Goal: Subscribe to service/newsletter

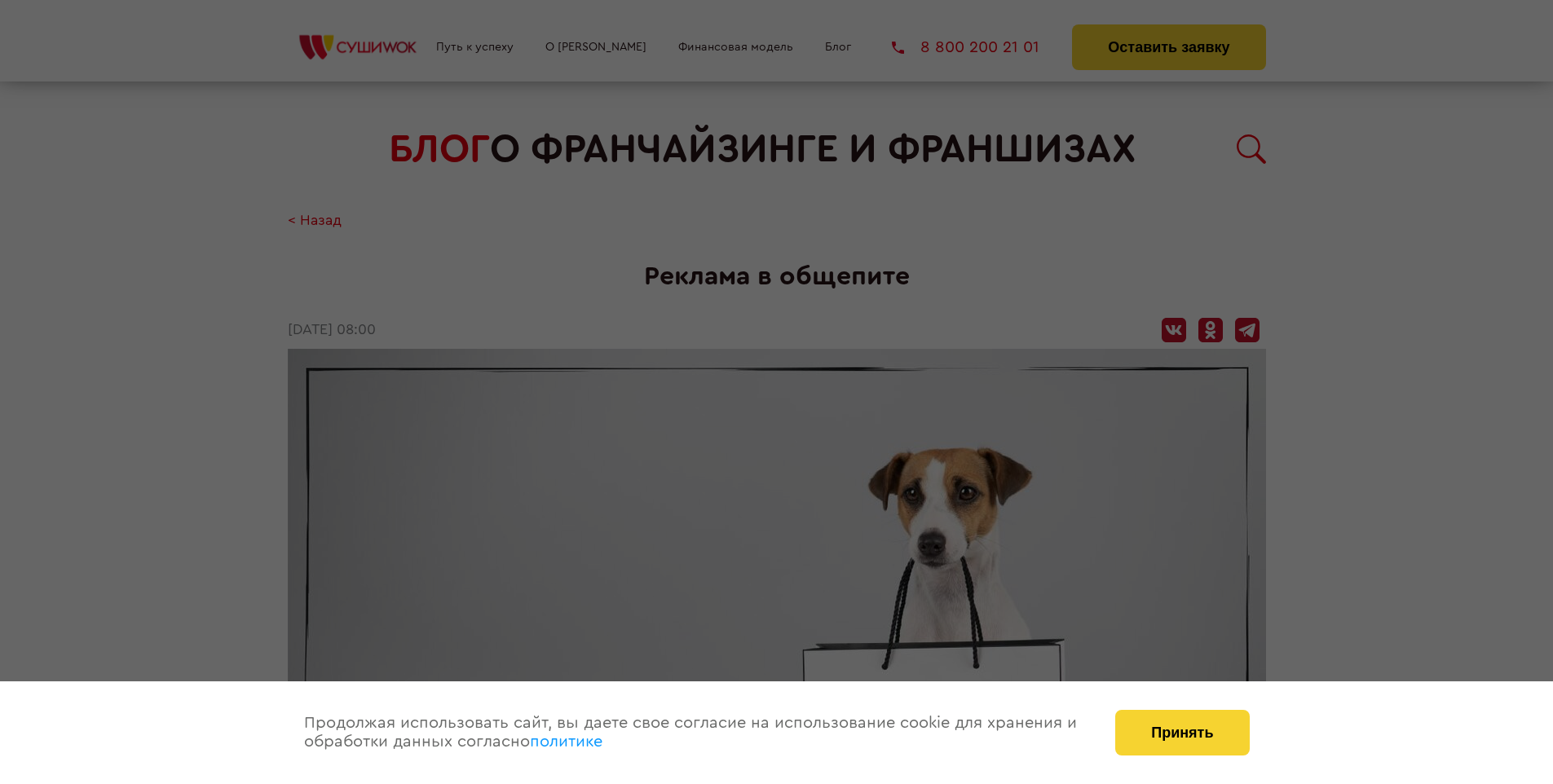
scroll to position [1917, 0]
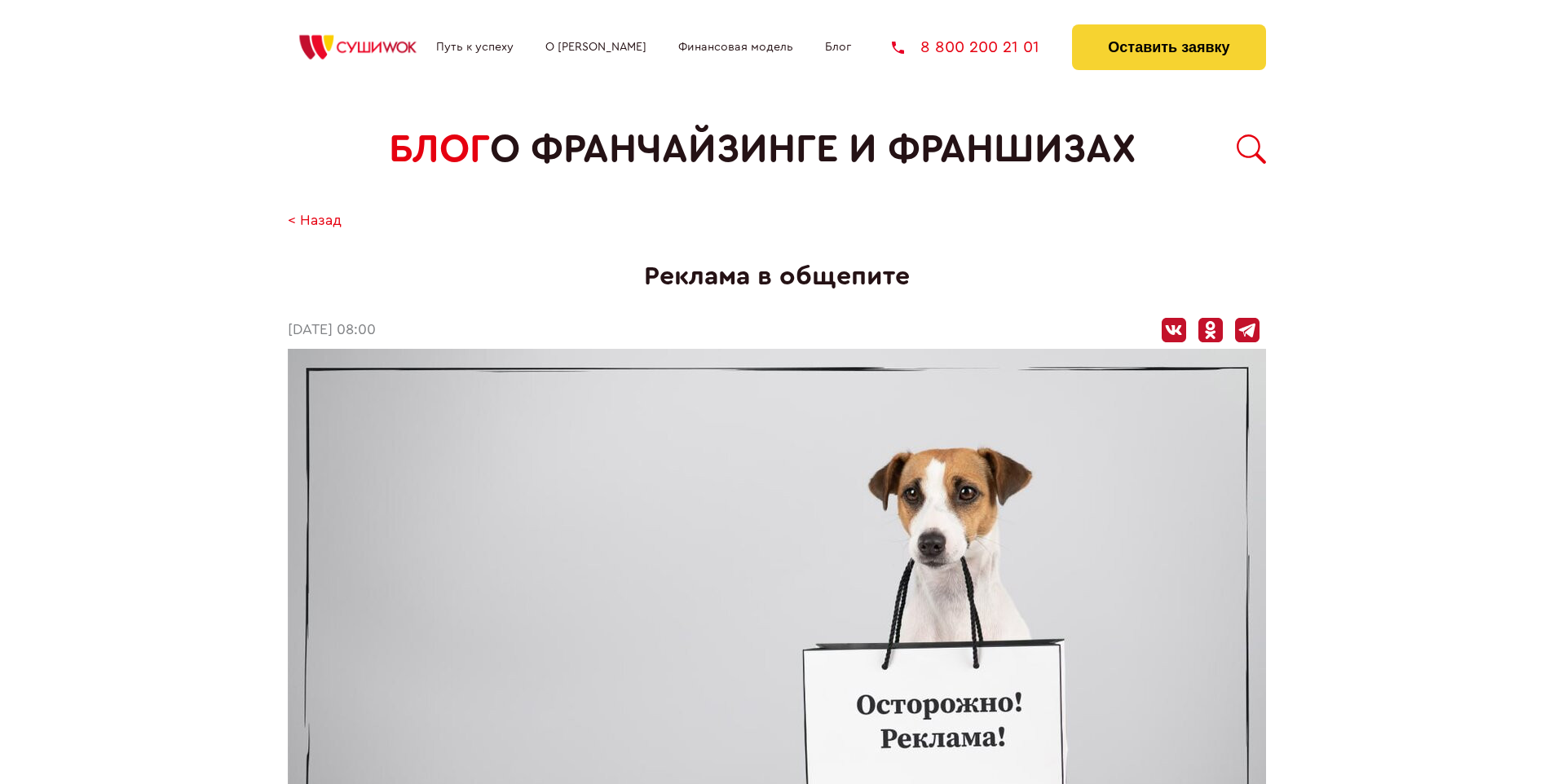
scroll to position [1917, 0]
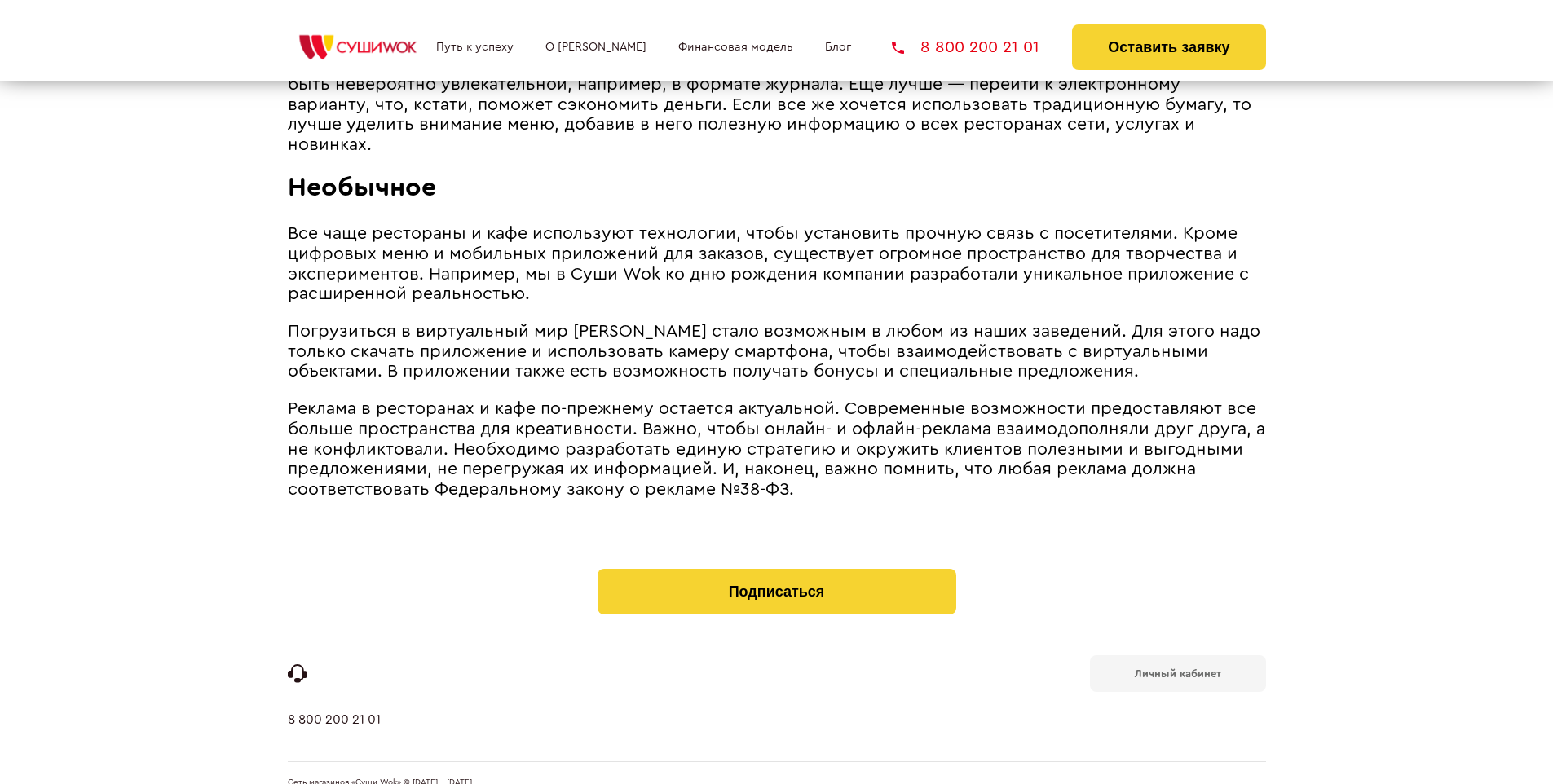
click at [1177, 668] on b "Личный кабинет" at bounding box center [1178, 674] width 86 height 11
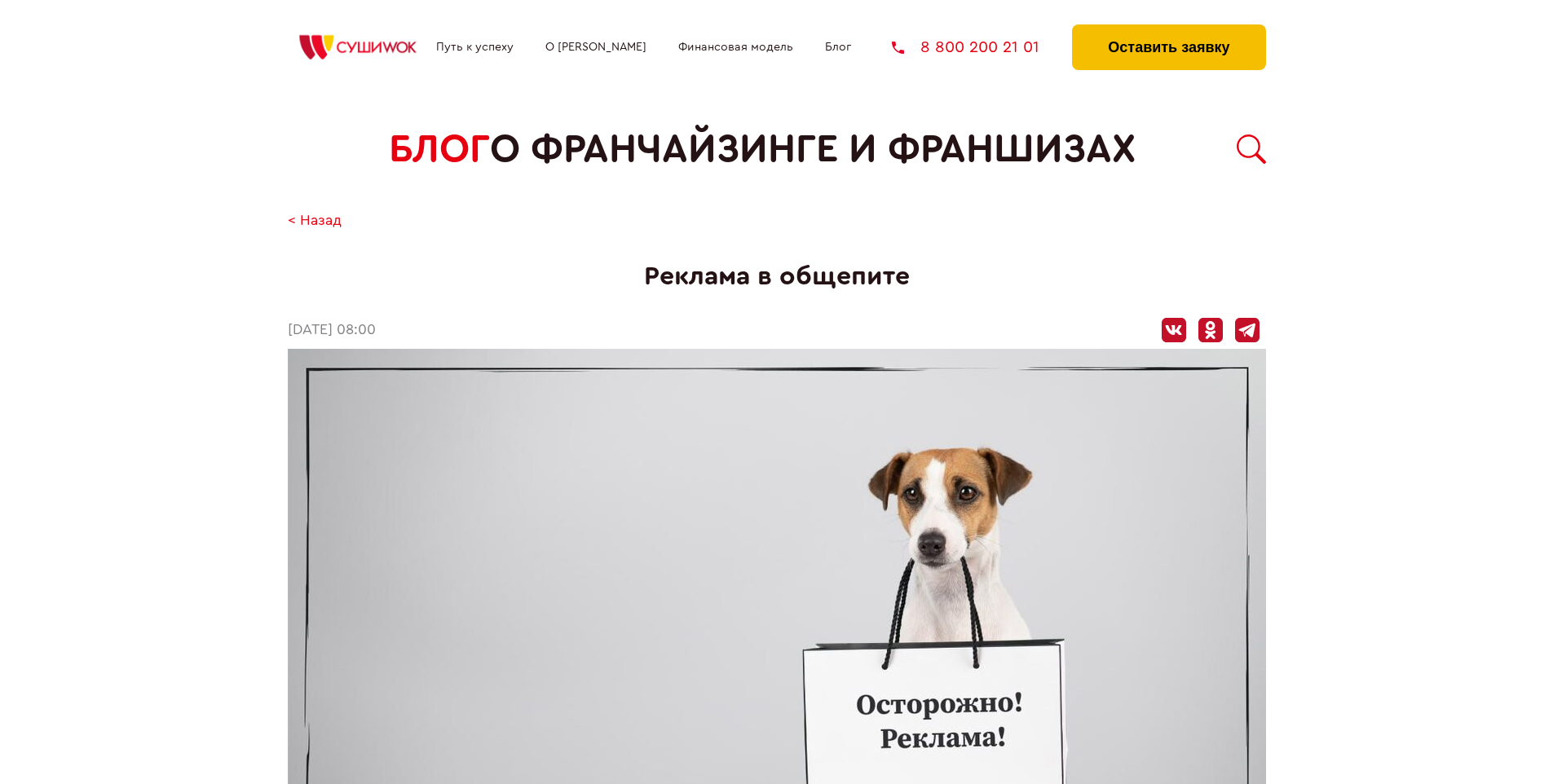
click at [1169, 28] on button "Оставить заявку" at bounding box center [1169, 48] width 194 height 46
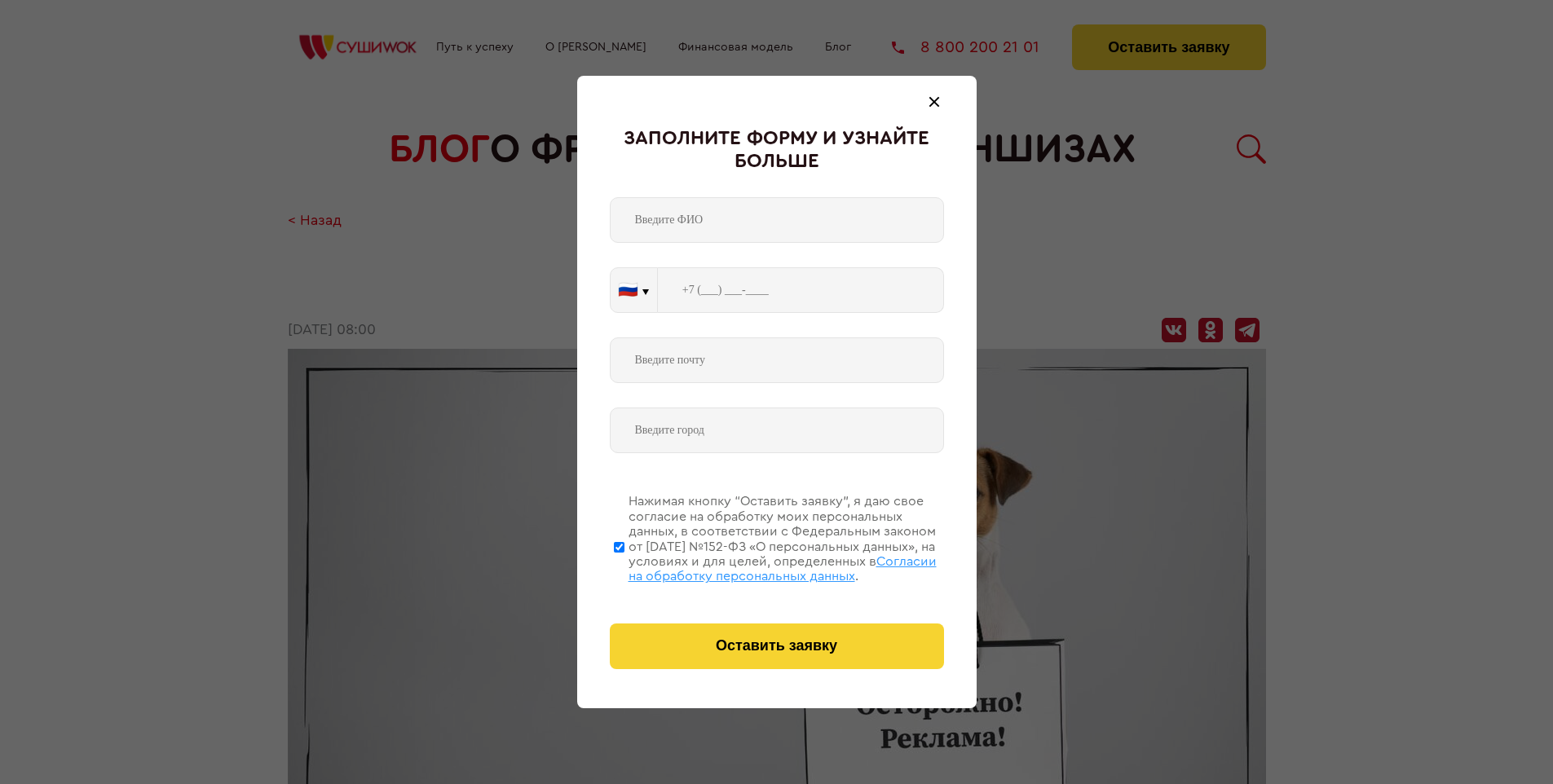
click at [756, 567] on span "Согласии на обработку персональных данных" at bounding box center [782, 569] width 308 height 28
click at [625, 567] on input "Нажимая кнопку “Оставить заявку”, я даю свое согласие на обработку моих персона…" at bounding box center [619, 547] width 11 height 130
checkbox input "false"
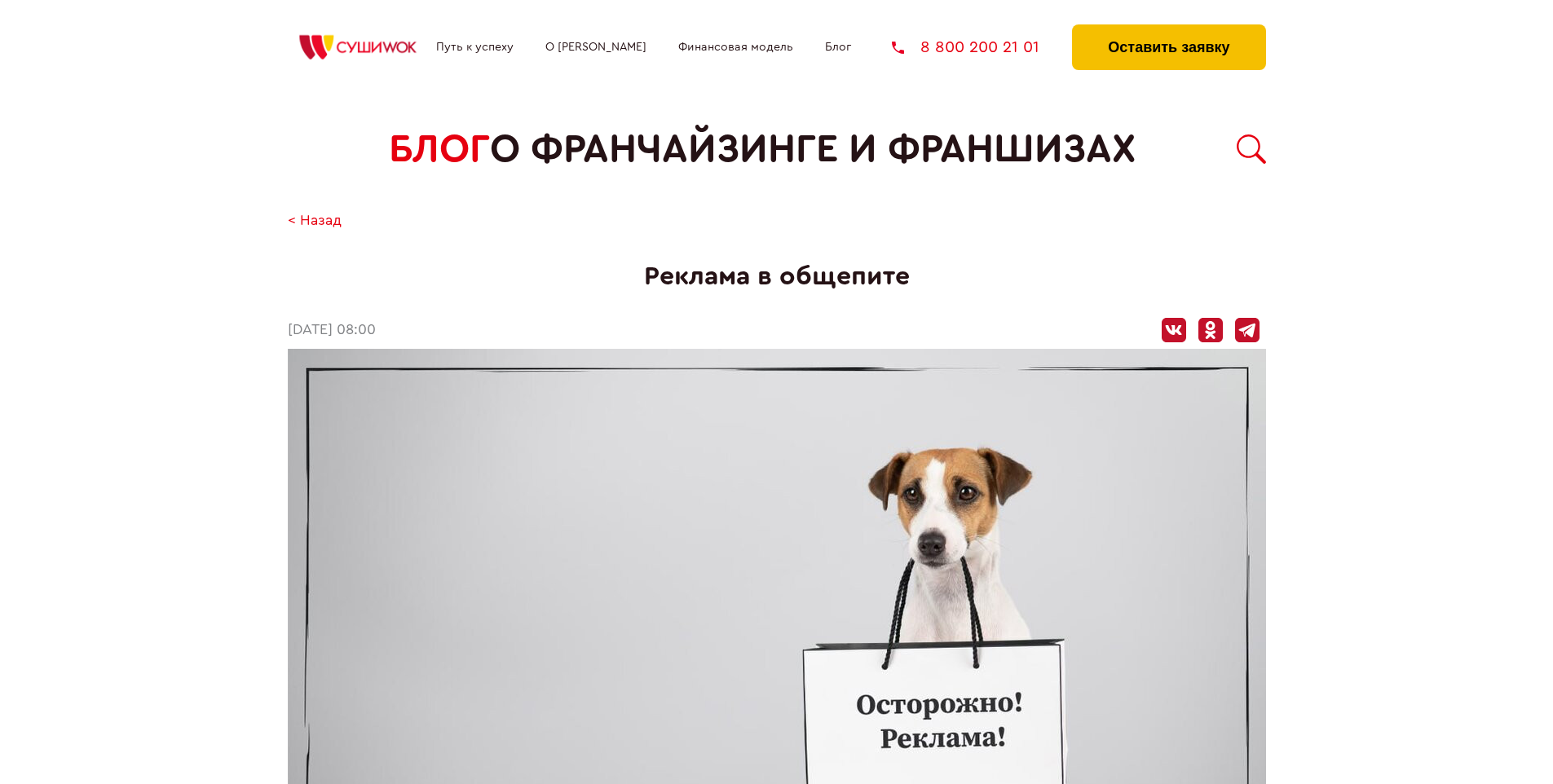
click at [1169, 28] on button "Оставить заявку" at bounding box center [1169, 48] width 194 height 46
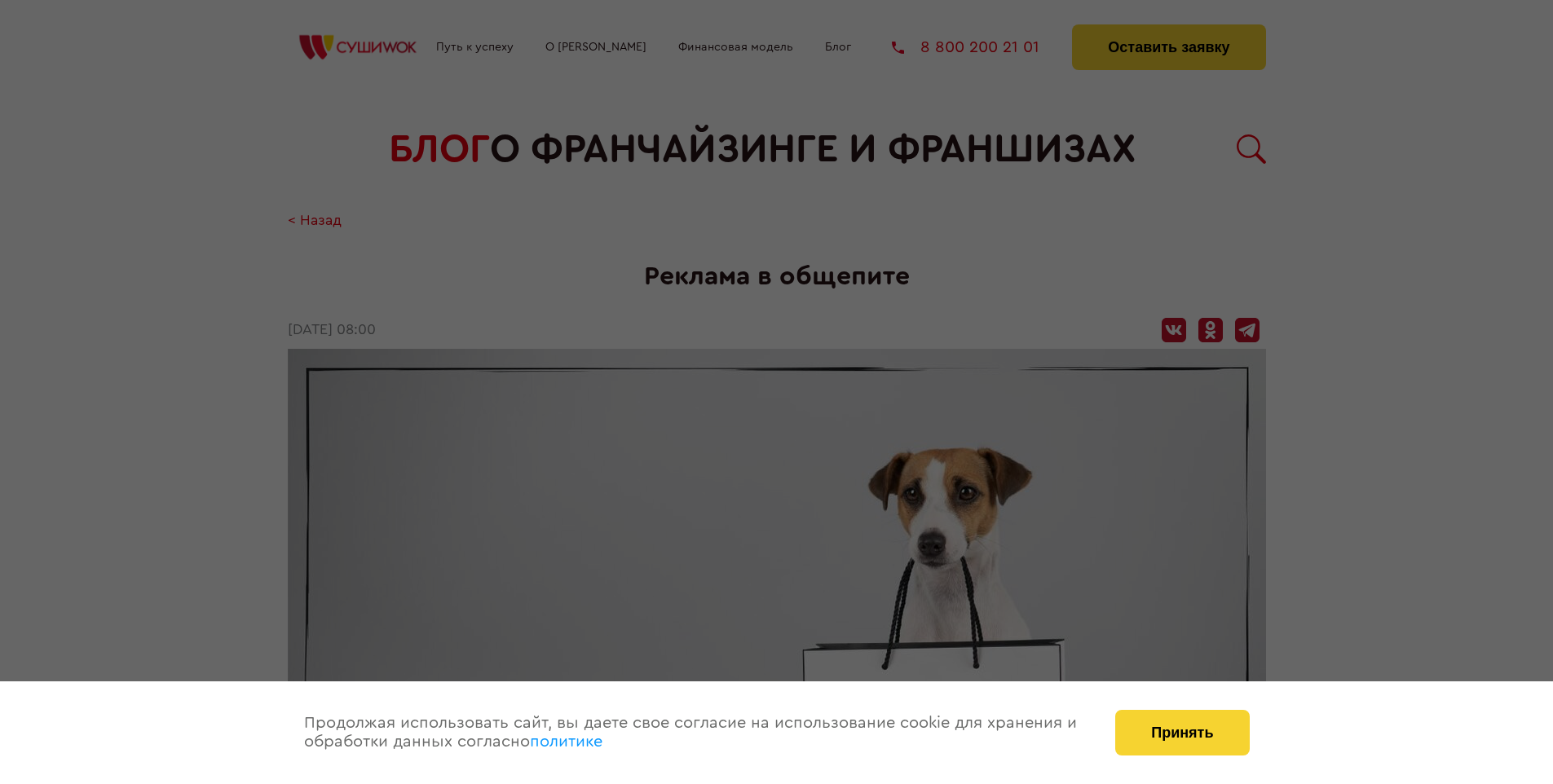
scroll to position [1917, 0]
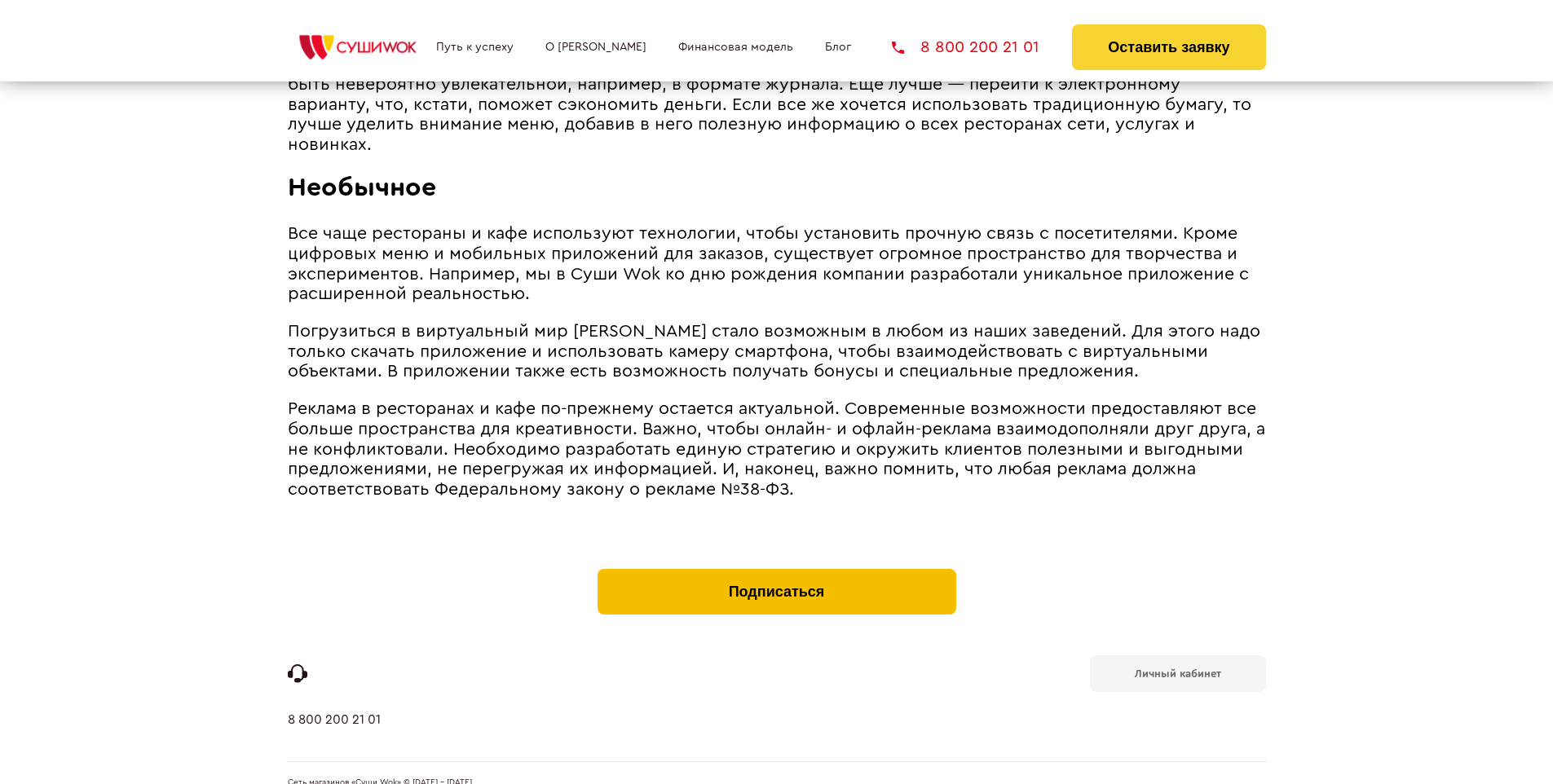
click at [776, 569] on button "Подписаться" at bounding box center [776, 591] width 359 height 46
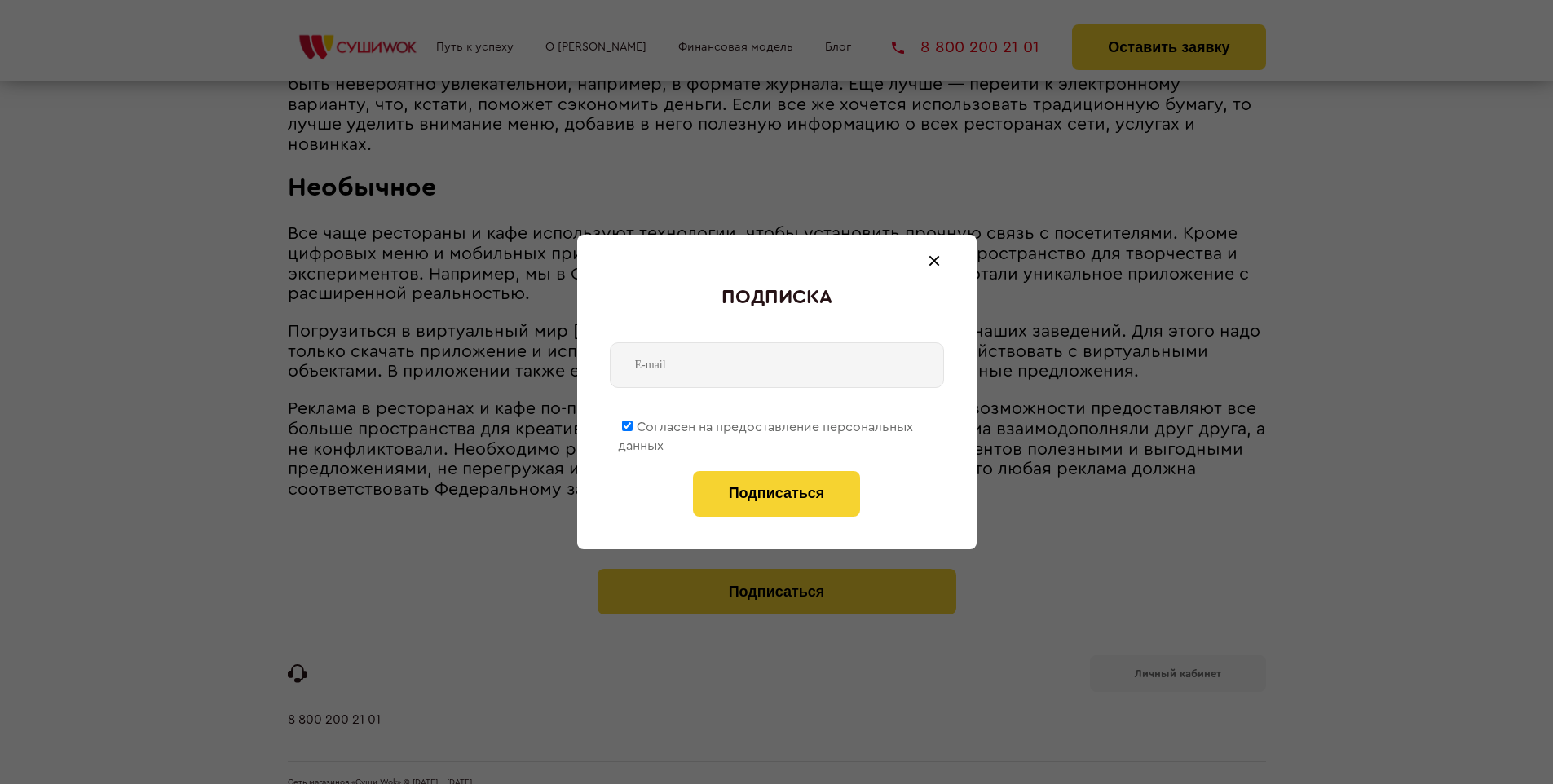
click at [766, 424] on span "Согласен на предоставление персональных данных" at bounding box center [766, 436] width 295 height 32
click at [633, 424] on input "Согласен на предоставление персональных данных" at bounding box center [627, 426] width 11 height 11
checkbox input "false"
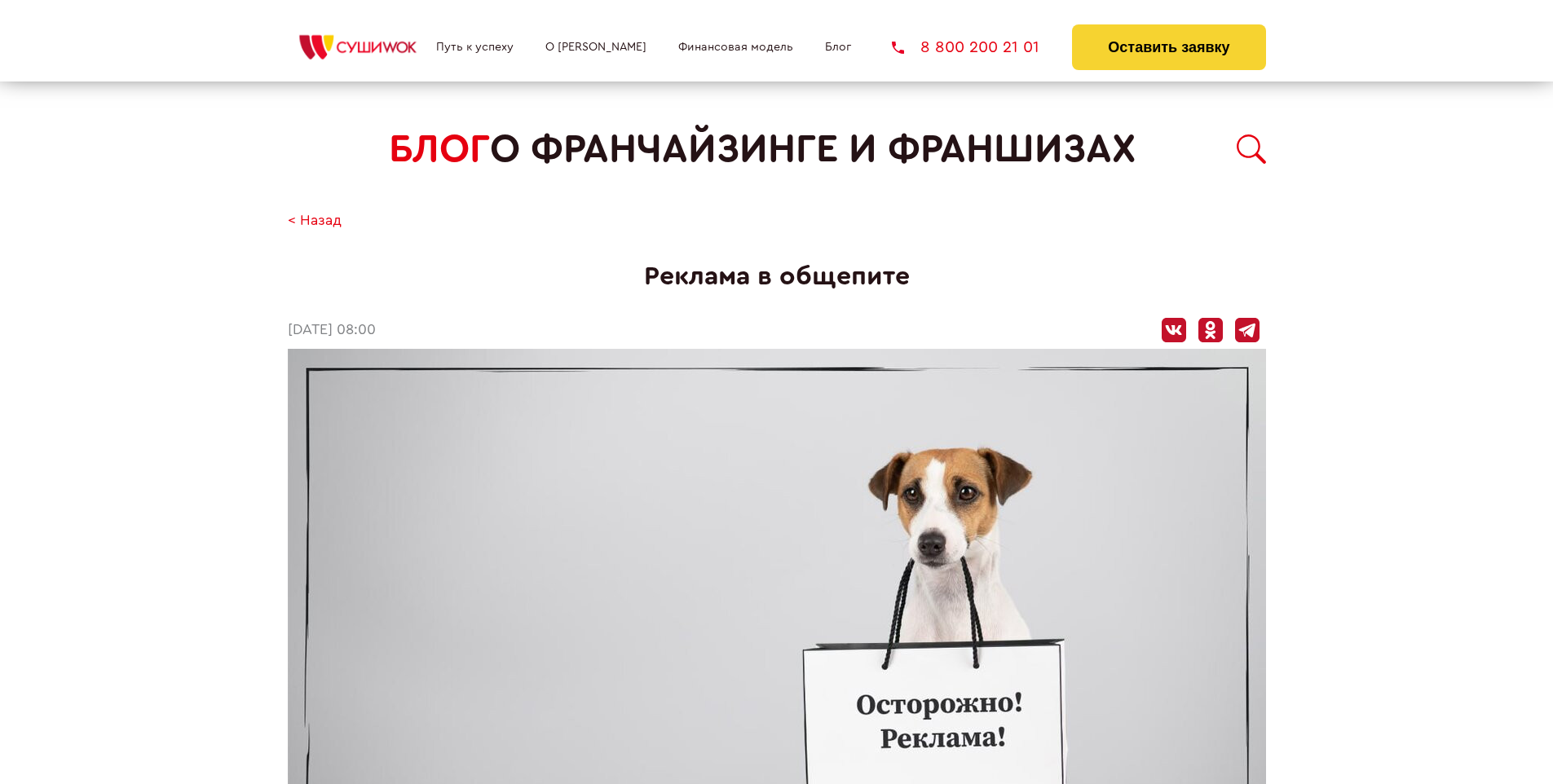
scroll to position [1917, 0]
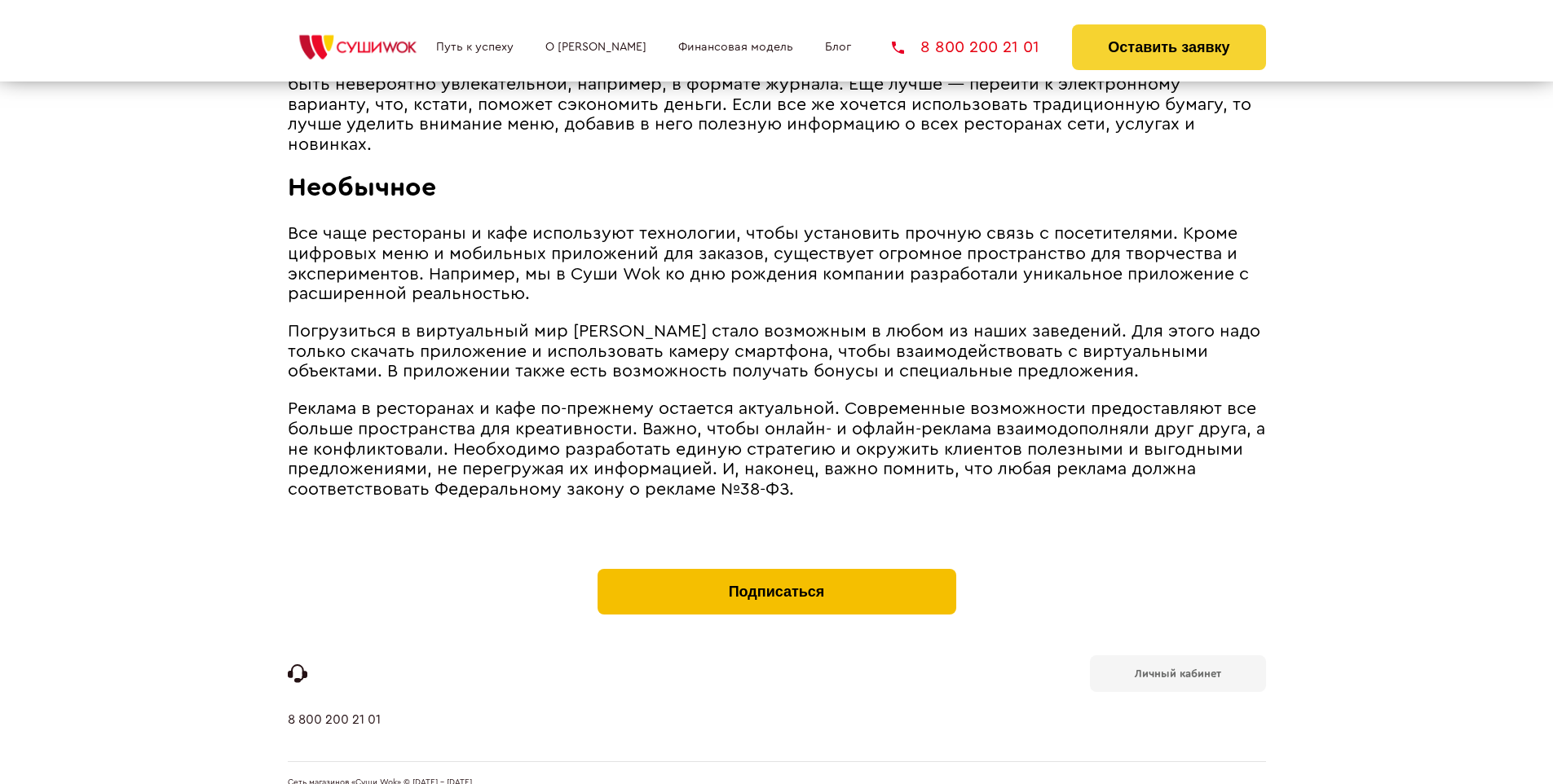
click at [776, 569] on button "Подписаться" at bounding box center [776, 591] width 359 height 46
